Goal: Task Accomplishment & Management: Manage account settings

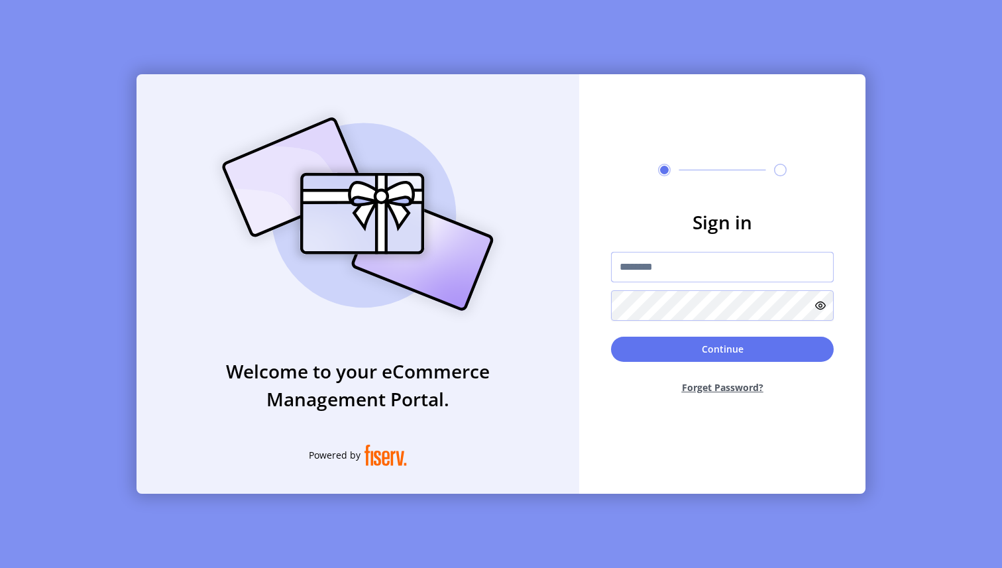
click at [727, 275] on input "text" at bounding box center [722, 267] width 223 height 30
type input "**********"
click at [733, 355] on button "Continue" at bounding box center [722, 349] width 223 height 25
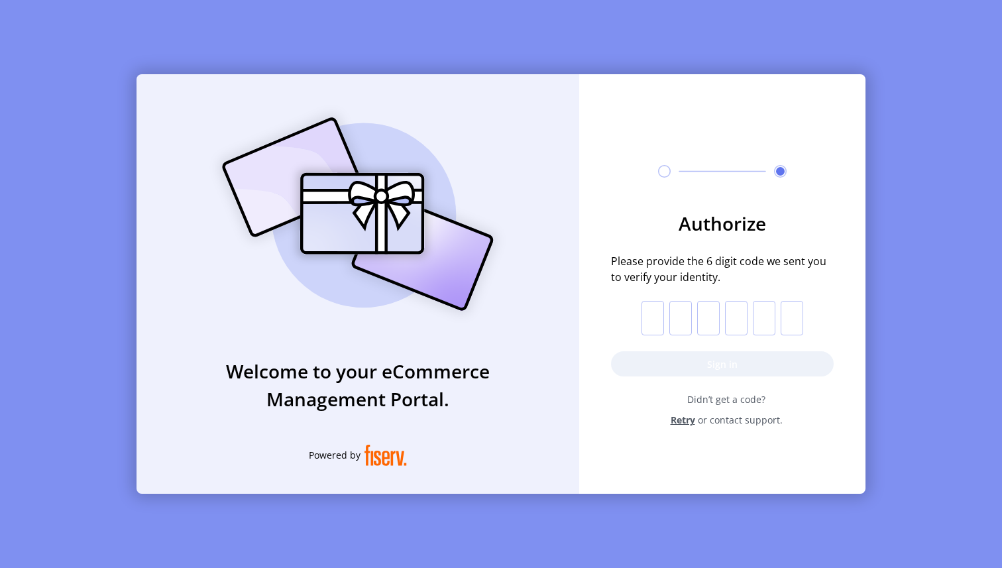
click at [660, 328] on input "text" at bounding box center [652, 318] width 23 height 34
paste input "*"
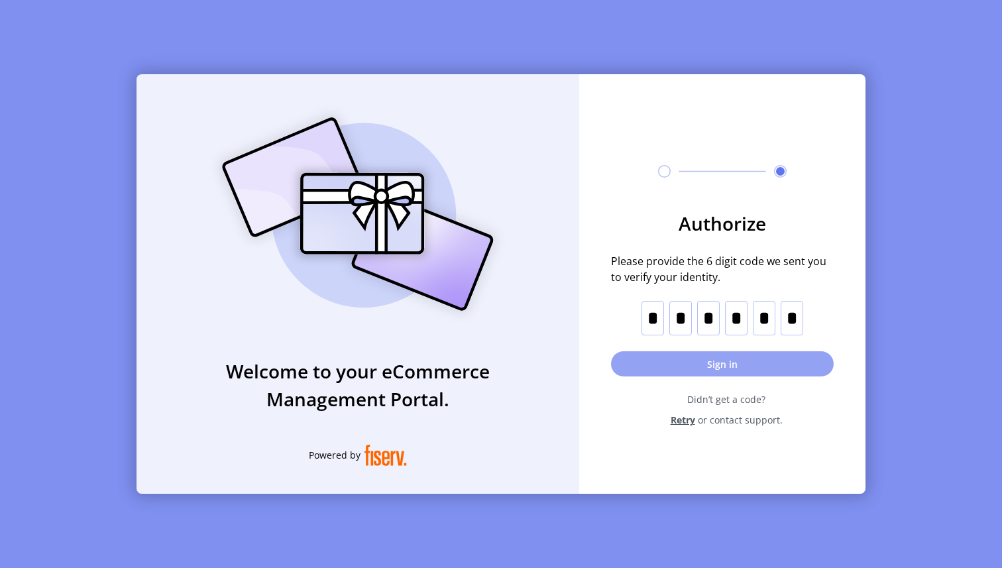
type input "*"
click at [750, 356] on button "Sign in" at bounding box center [722, 363] width 223 height 25
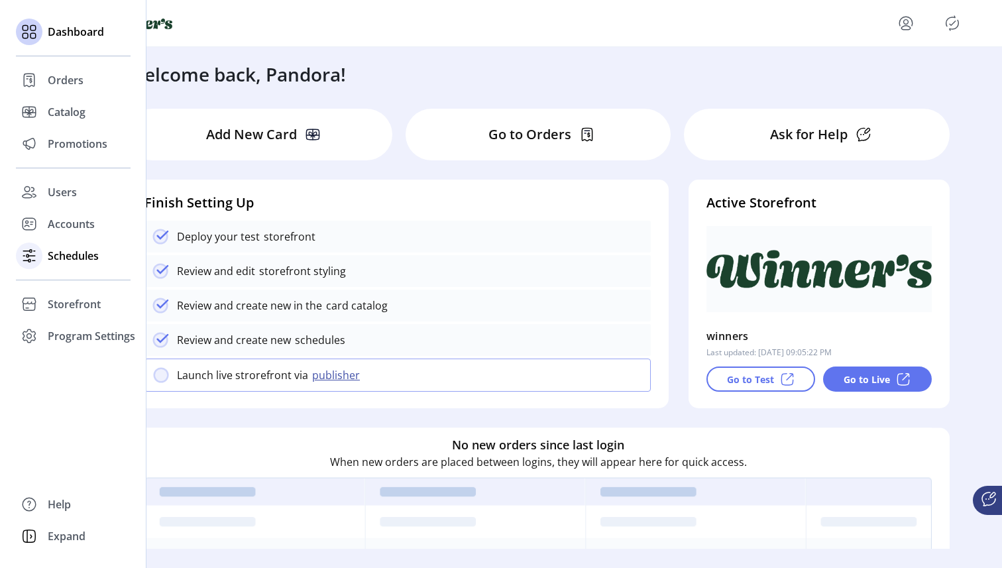
click at [32, 260] on icon at bounding box center [33, 260] width 3 height 0
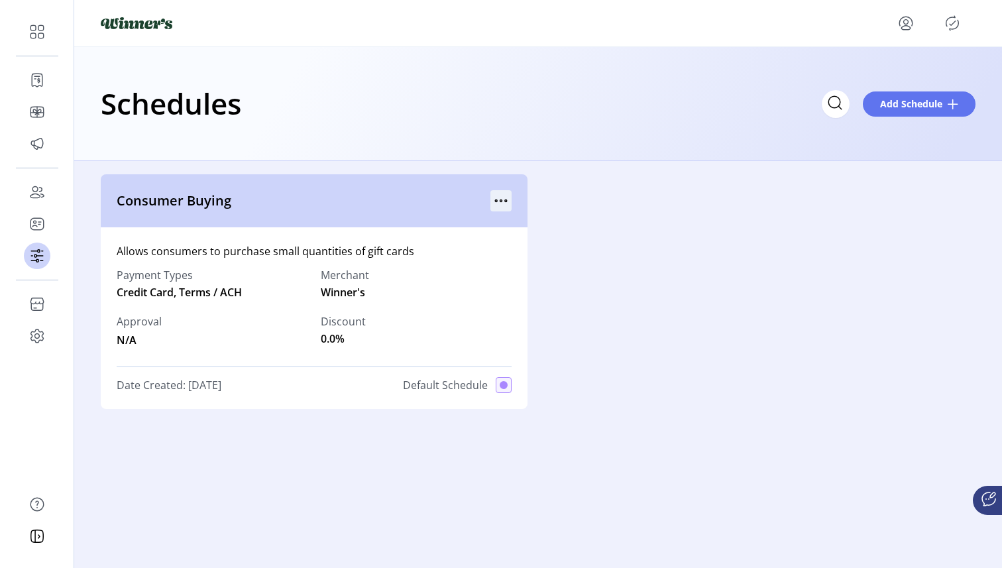
click at [500, 203] on icon "menu" at bounding box center [500, 200] width 21 height 21
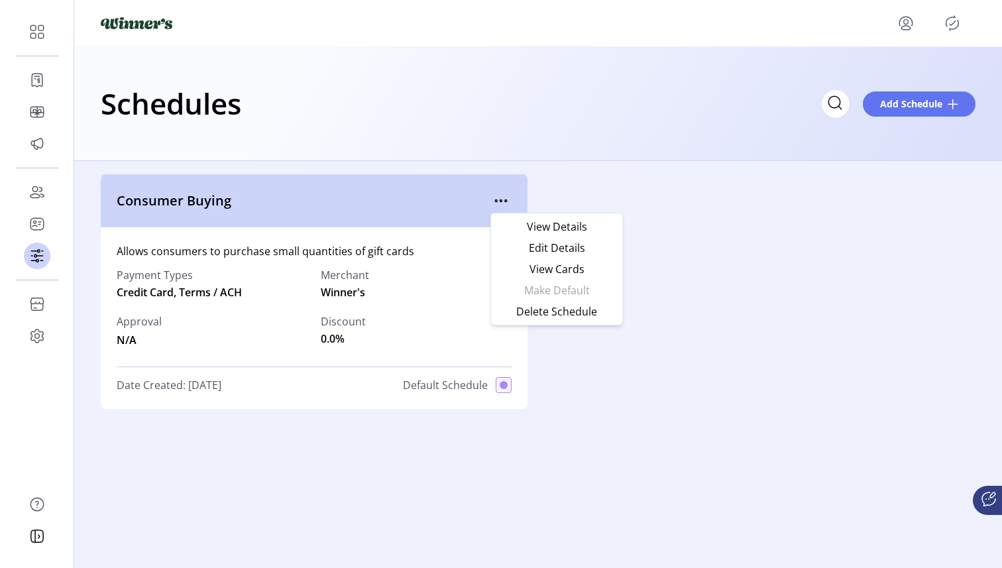
click at [621, 152] on div "Schedules Add Schedule" at bounding box center [538, 104] width 928 height 114
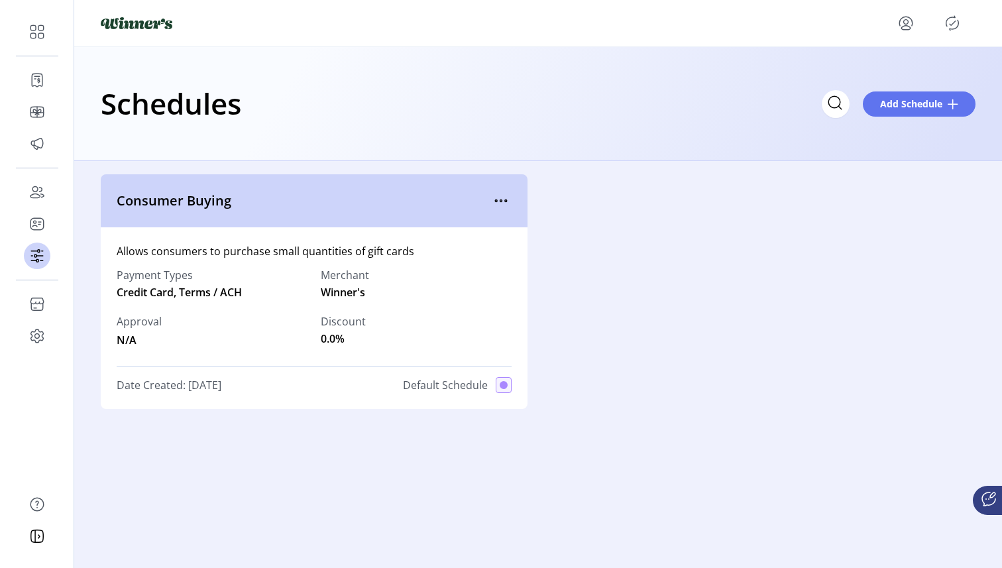
click at [902, 24] on icon "menu" at bounding box center [905, 23] width 21 height 21
click at [888, 80] on span "Sign Out" at bounding box center [857, 75] width 99 height 11
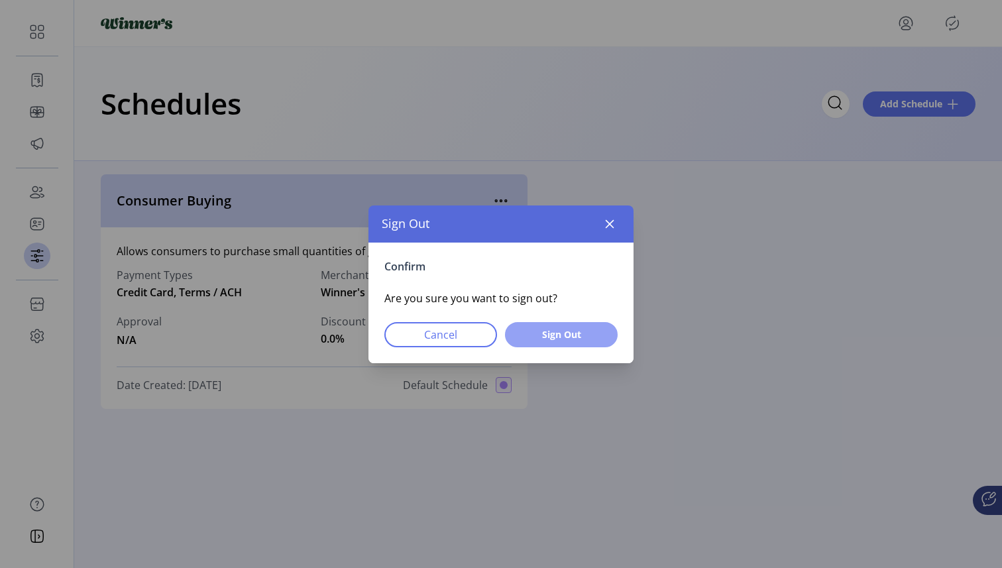
click at [550, 333] on span "Sign Out" at bounding box center [561, 334] width 78 height 14
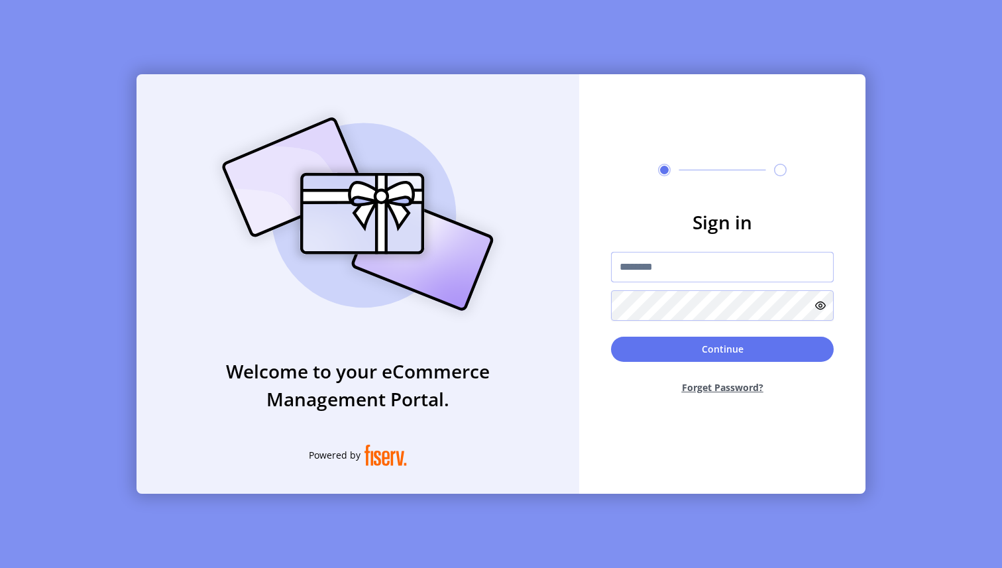
click at [651, 280] on input "text" at bounding box center [722, 267] width 223 height 30
type input "*********"
click at [717, 347] on button "Continue" at bounding box center [722, 349] width 223 height 25
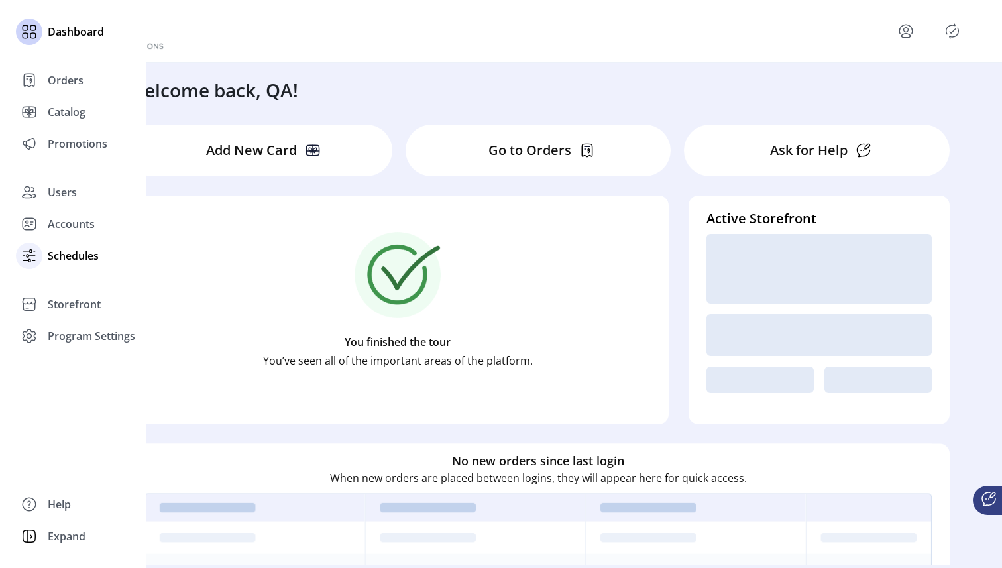
click at [28, 256] on g at bounding box center [29, 256] width 12 height 13
